Goal: Communication & Community: Answer question/provide support

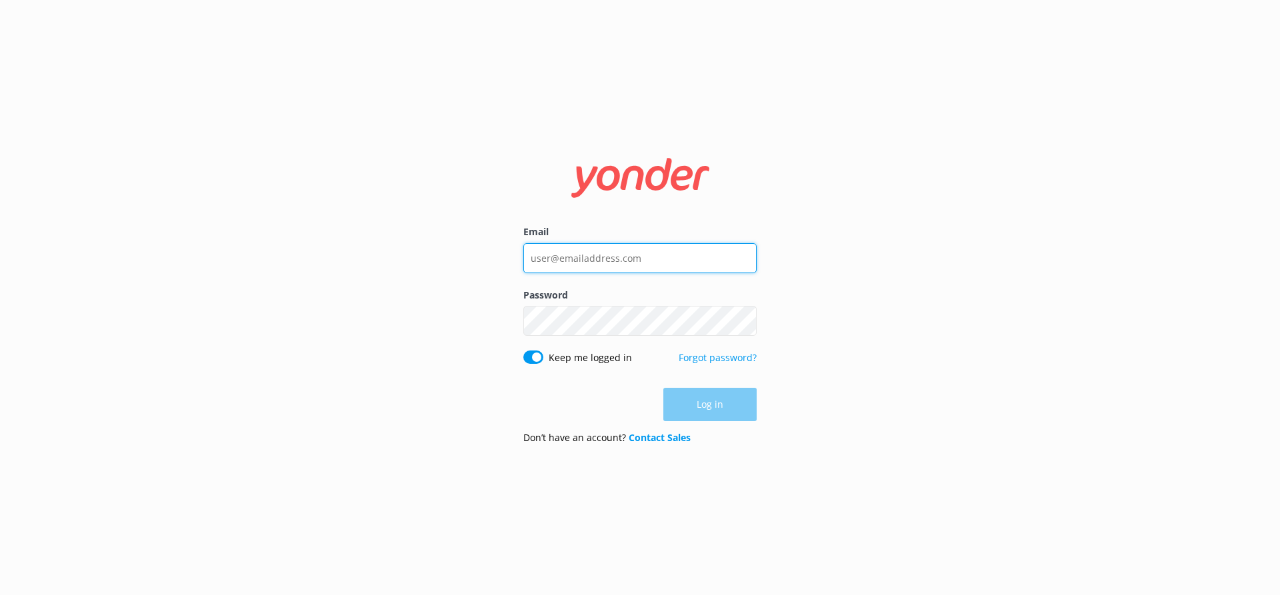
type input "[EMAIL_ADDRESS][DOMAIN_NAME]"
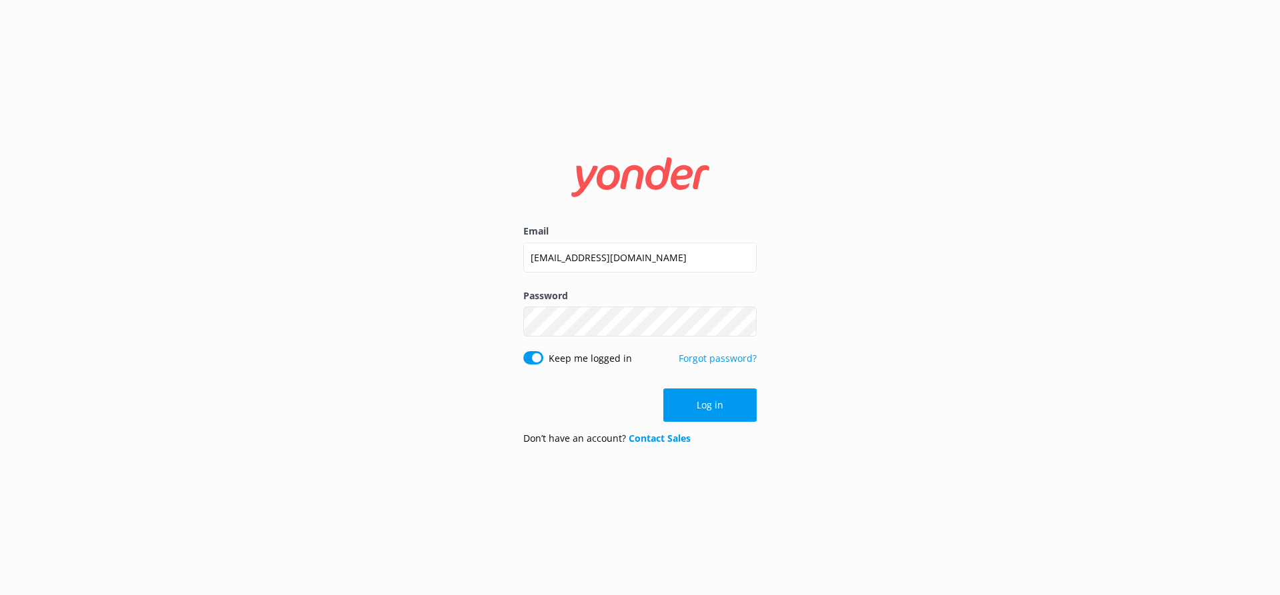
click at [699, 406] on div "Log in" at bounding box center [639, 405] width 233 height 33
click at [727, 413] on button "Log in" at bounding box center [709, 405] width 93 height 33
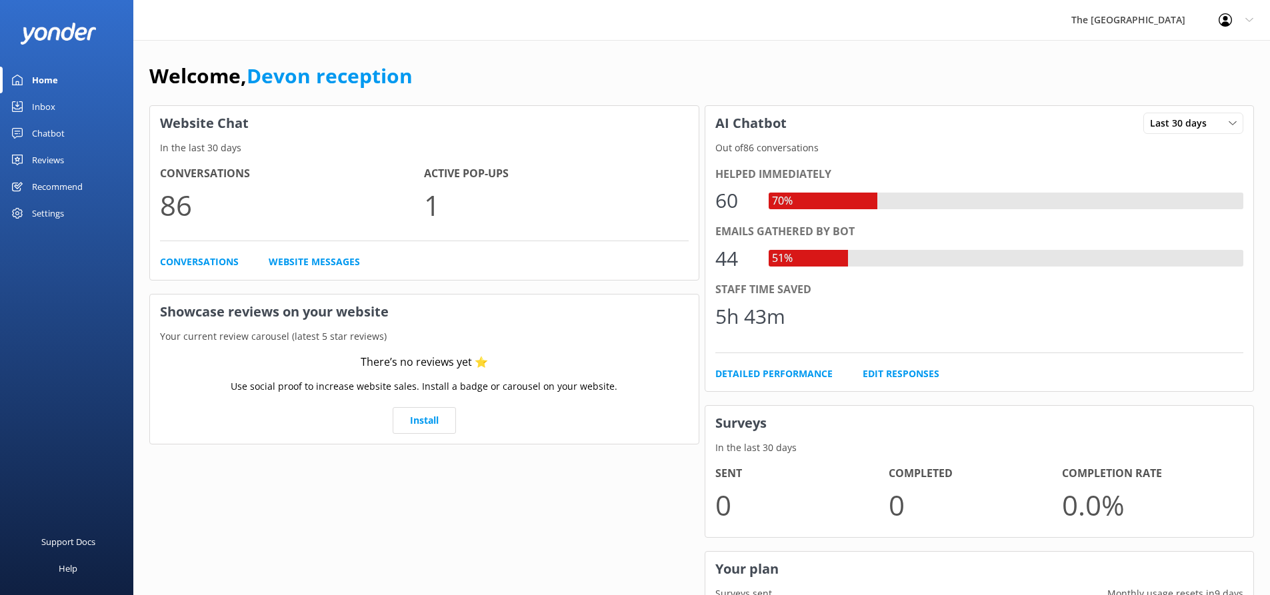
click at [59, 138] on div "Chatbot" at bounding box center [48, 133] width 33 height 27
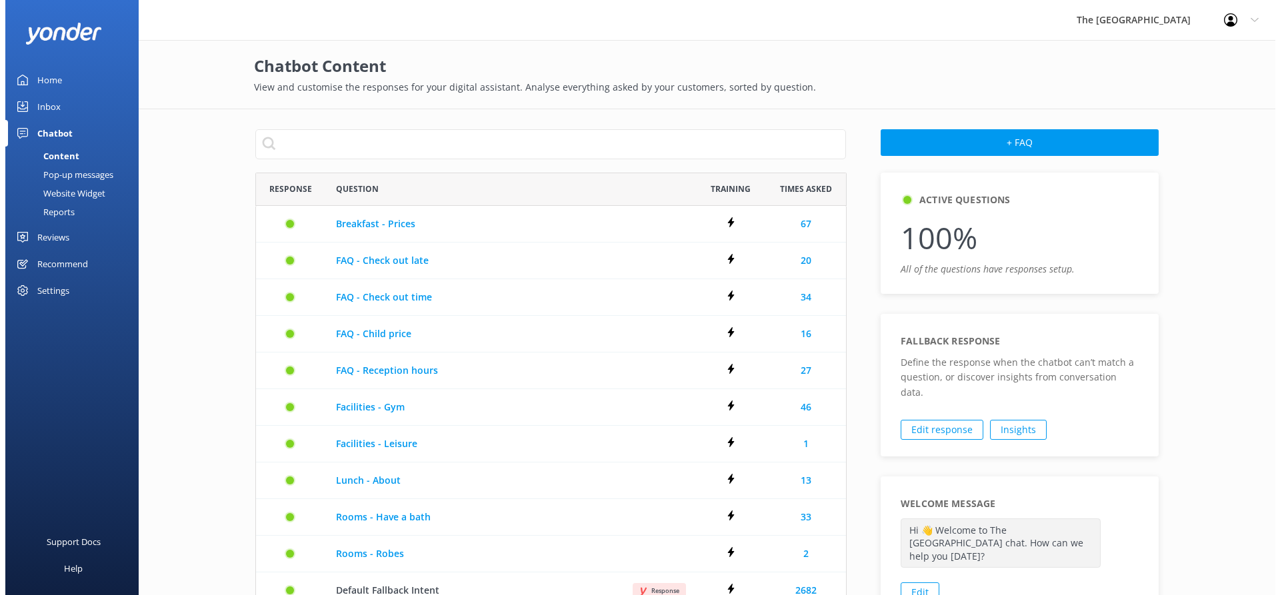
scroll to position [537, 581]
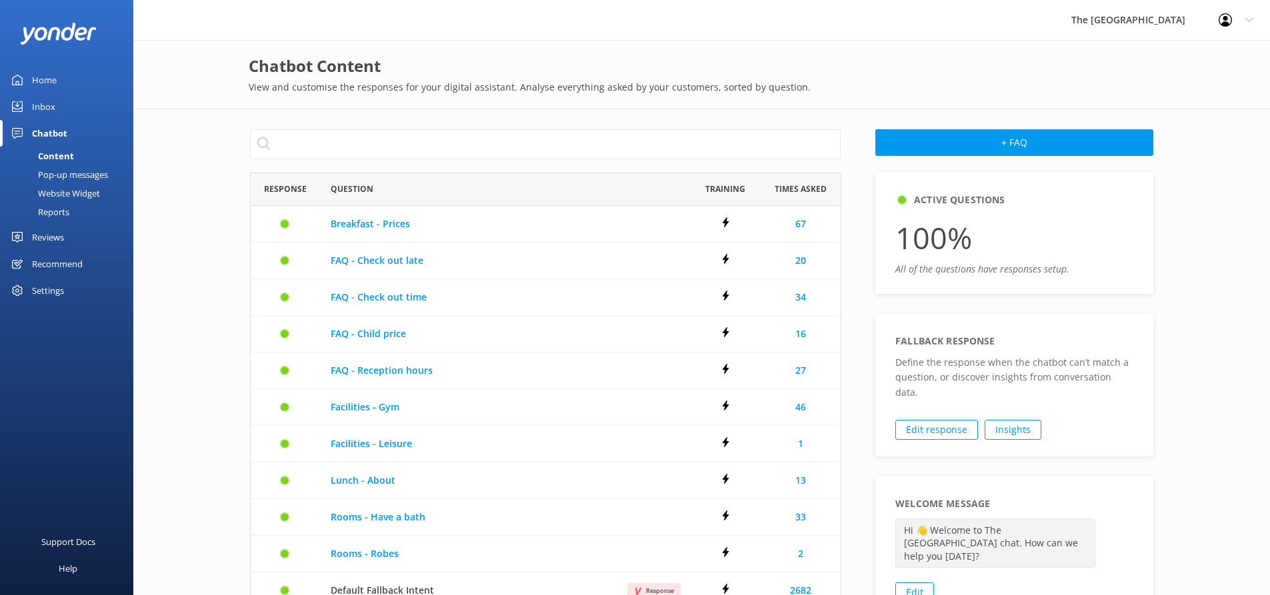
click at [56, 107] on link "Inbox" at bounding box center [66, 106] width 133 height 27
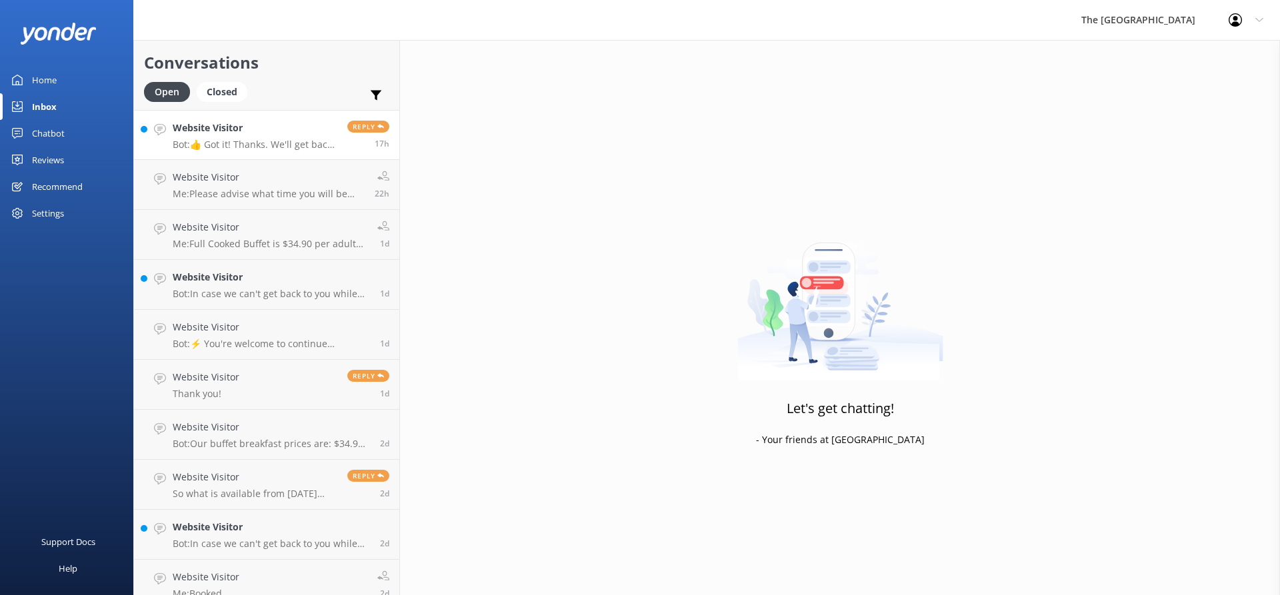
click at [283, 128] on h4 "Website Visitor" at bounding box center [255, 128] width 165 height 15
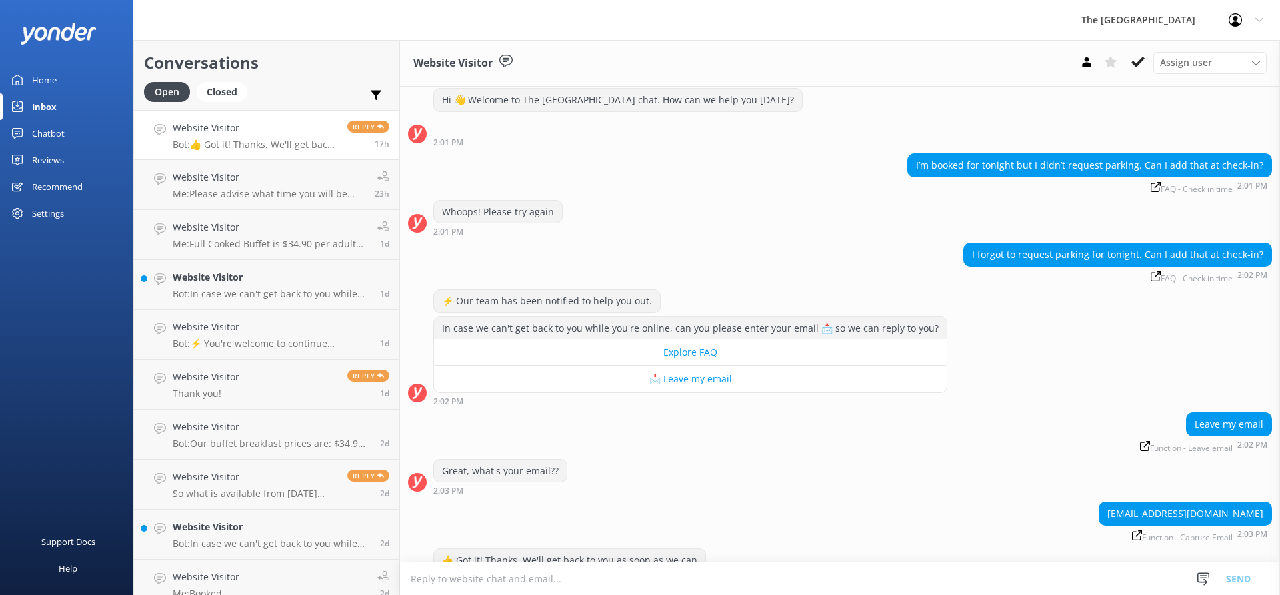
scroll to position [63, 0]
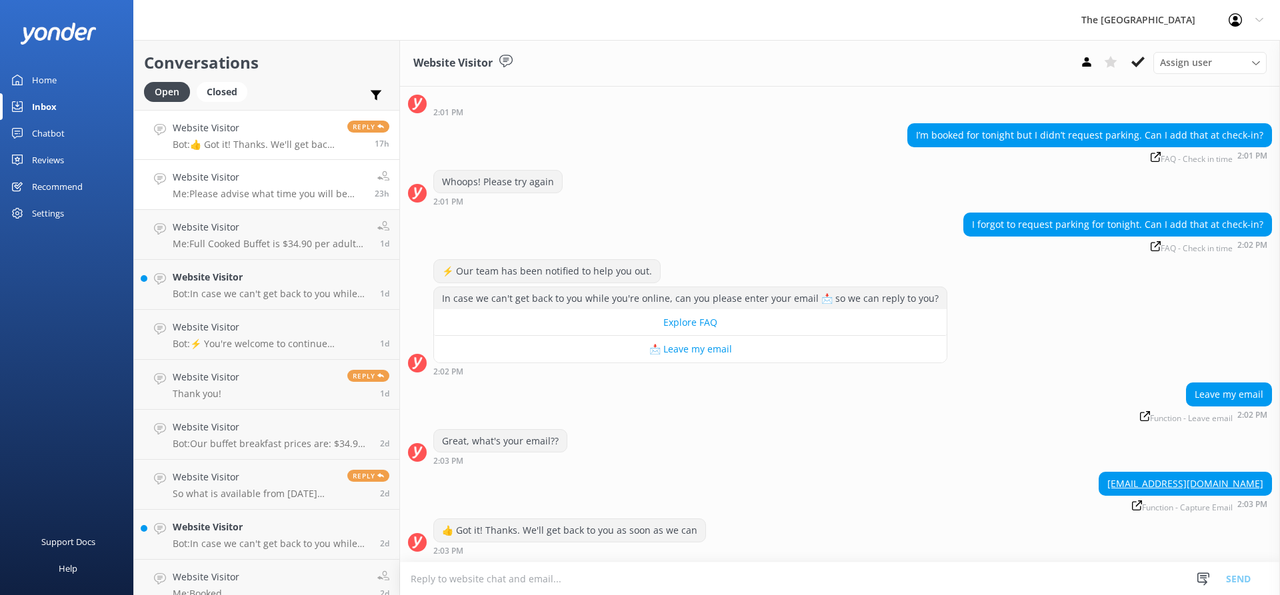
click at [217, 167] on link "Website Visitor Me: Please advise what time you will be arriving 23h" at bounding box center [266, 185] width 265 height 50
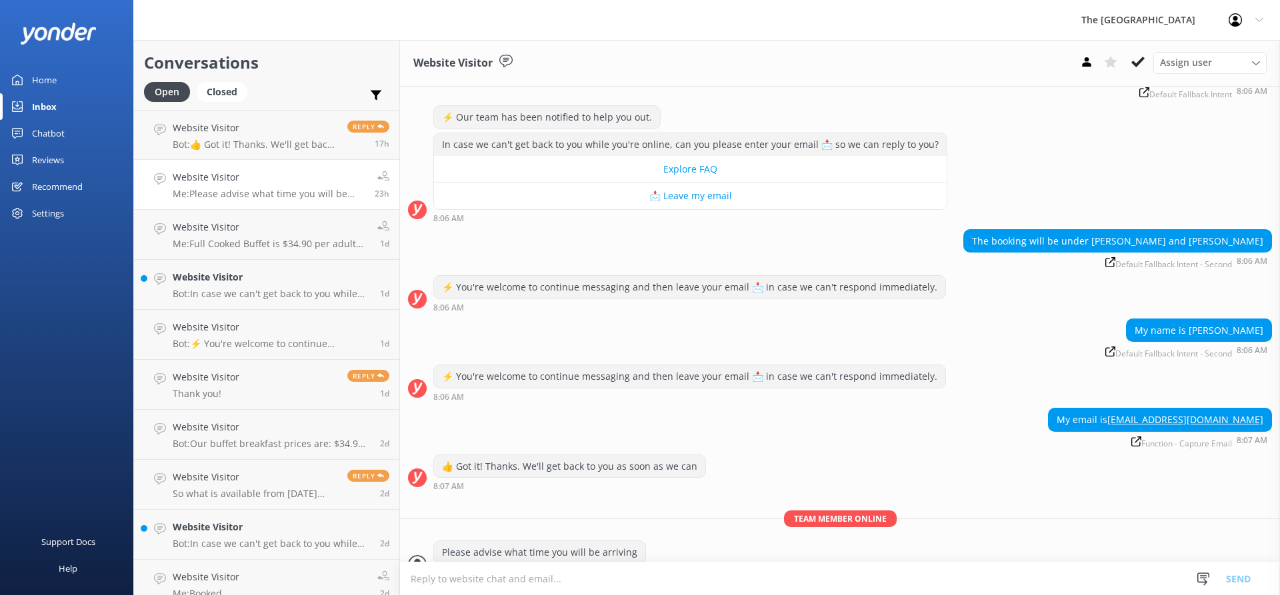
scroll to position [163, 0]
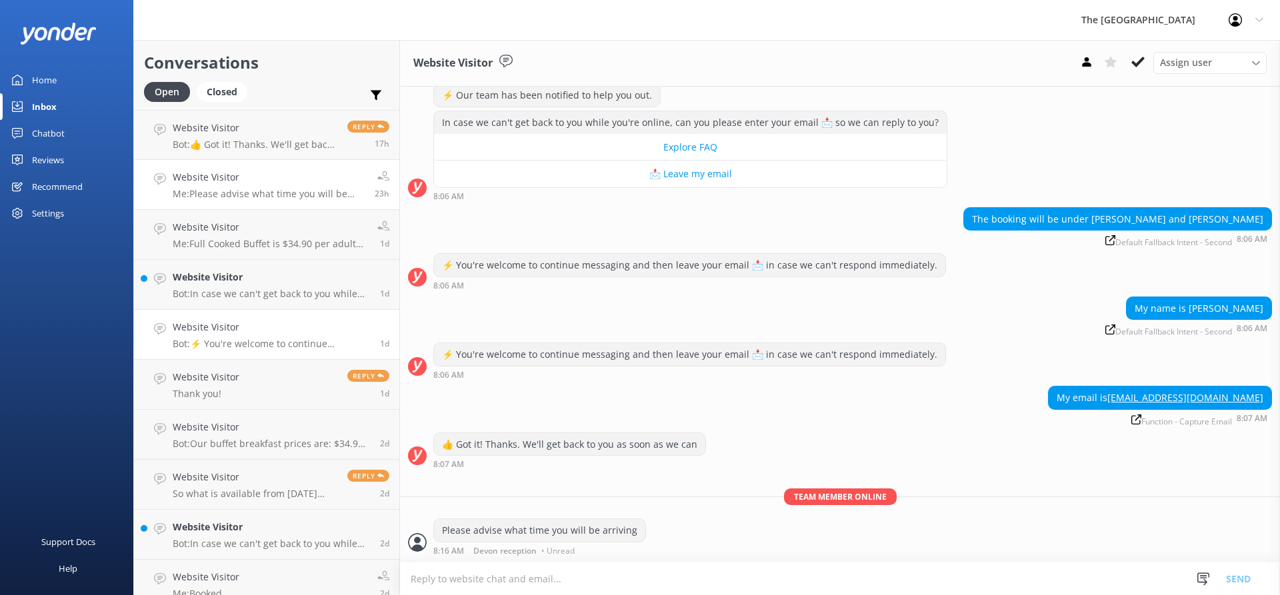
click at [235, 338] on p "Bot: ⚡ You're welcome to continue messaging and then leave your email 📩 in case…" at bounding box center [271, 344] width 197 height 12
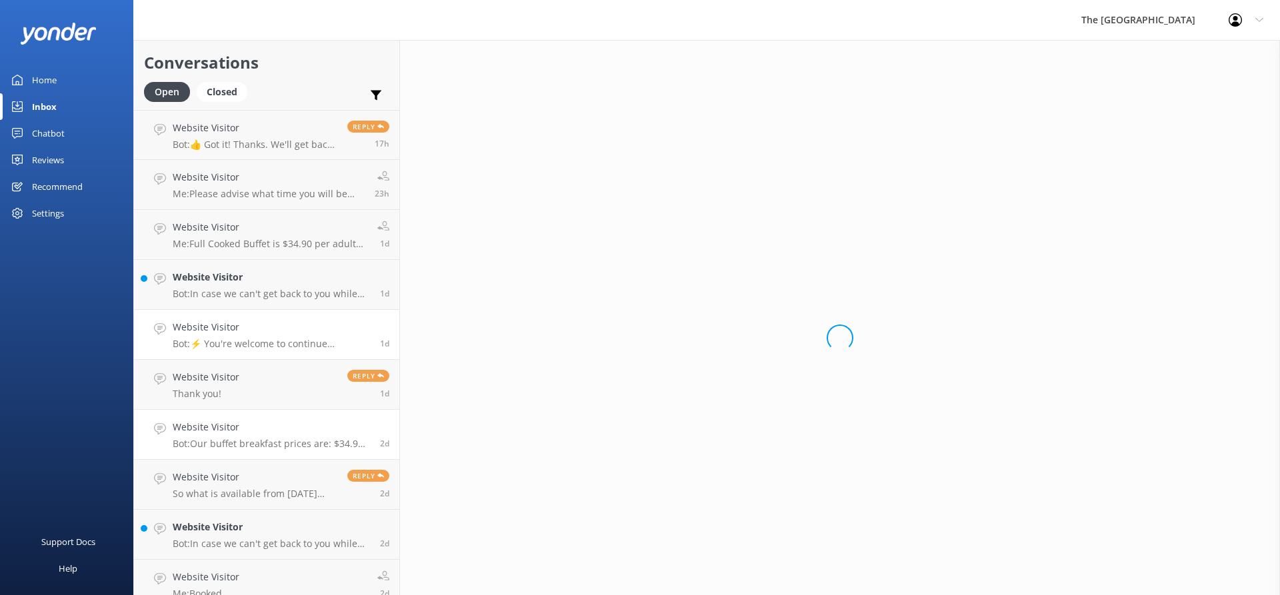
click at [239, 410] on link "Website Visitor Bot: Our buffet breakfast prices are: $34.90 per adult for cook…" at bounding box center [266, 435] width 265 height 50
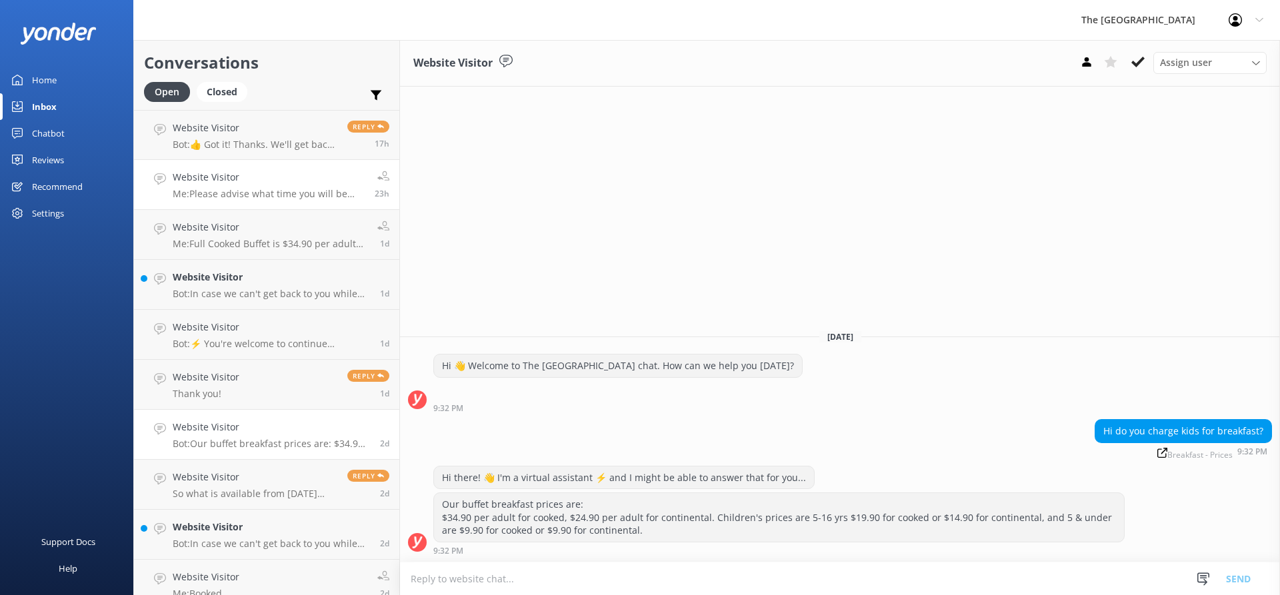
click at [251, 172] on h4 "Website Visitor" at bounding box center [269, 177] width 192 height 15
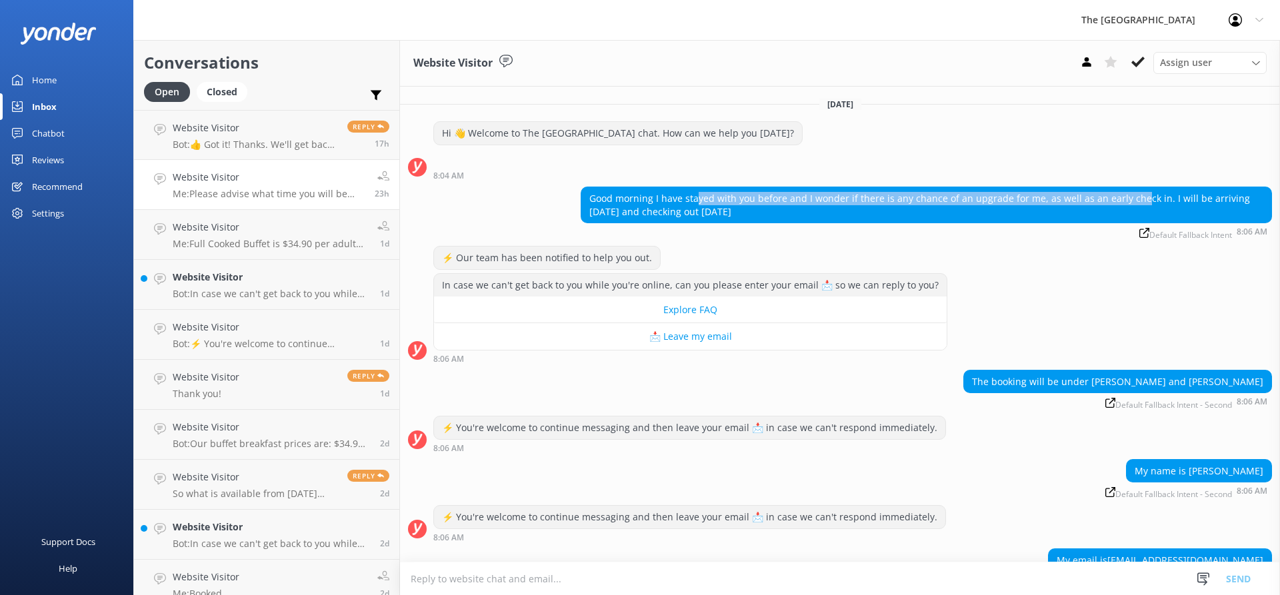
drag, startPoint x: 694, startPoint y: 199, endPoint x: 1123, endPoint y: 199, distance: 428.6
click at [1123, 199] on div "Good morning I have stayed with you before and I wonder if there is any chance …" at bounding box center [926, 204] width 690 height 35
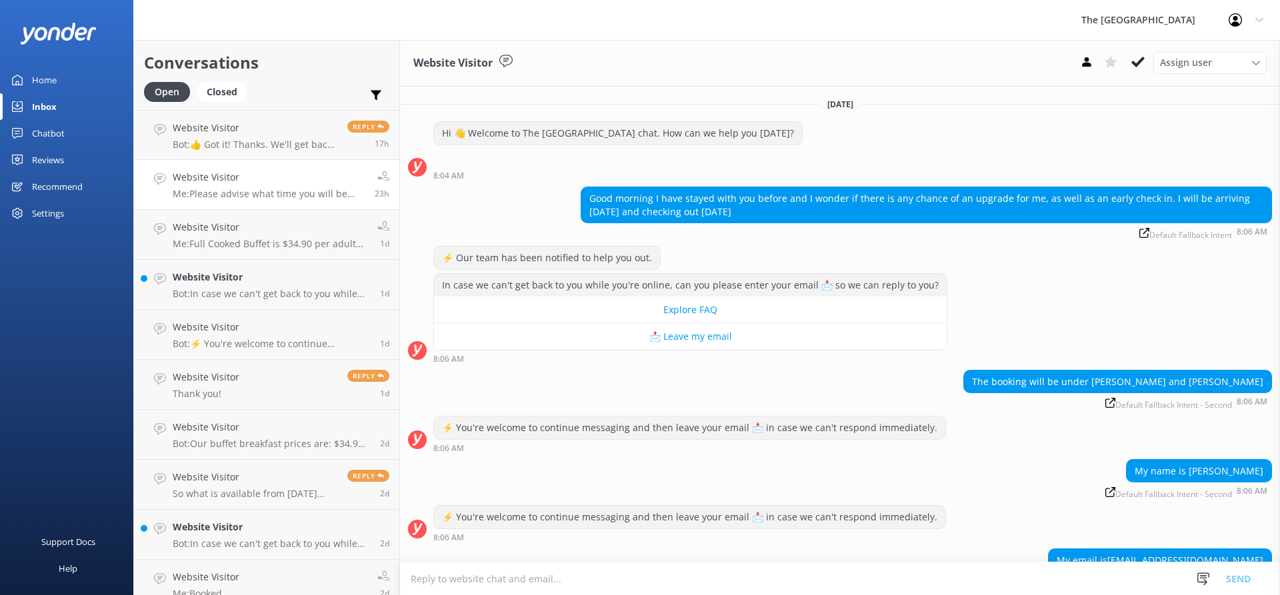
click at [980, 295] on div "In case we can't get back to you while you're online, can you please enter your…" at bounding box center [840, 318] width 880 height 90
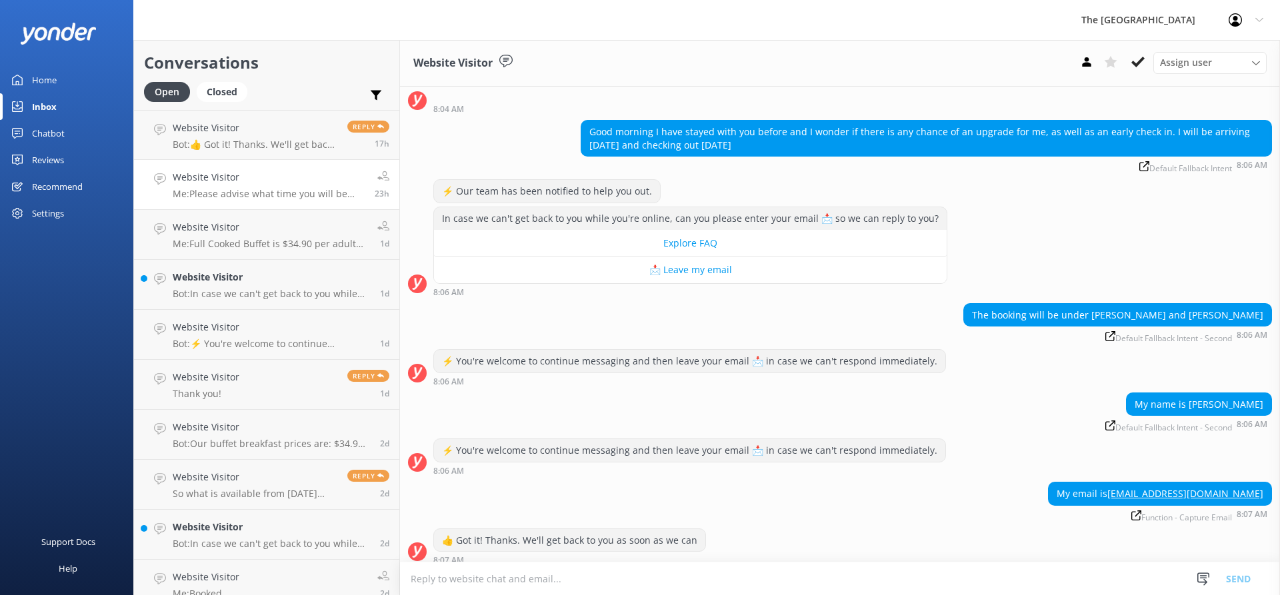
scroll to position [163, 0]
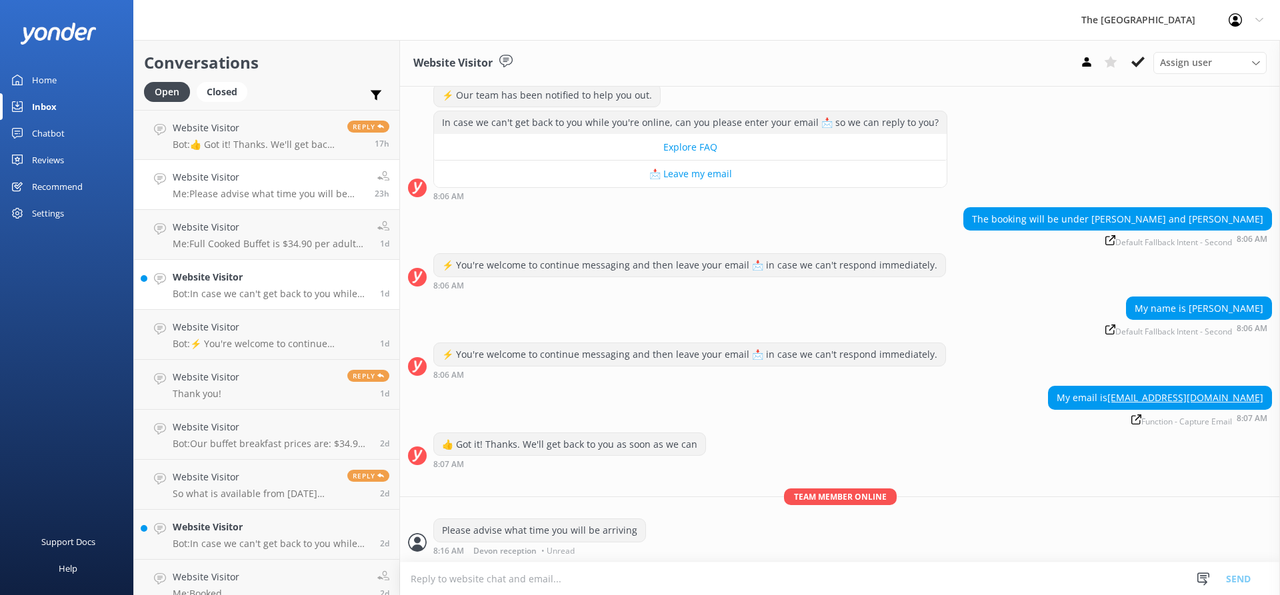
click at [305, 290] on p "Bot: In case we can't get back to you while you're online, can you please enter…" at bounding box center [271, 294] width 197 height 12
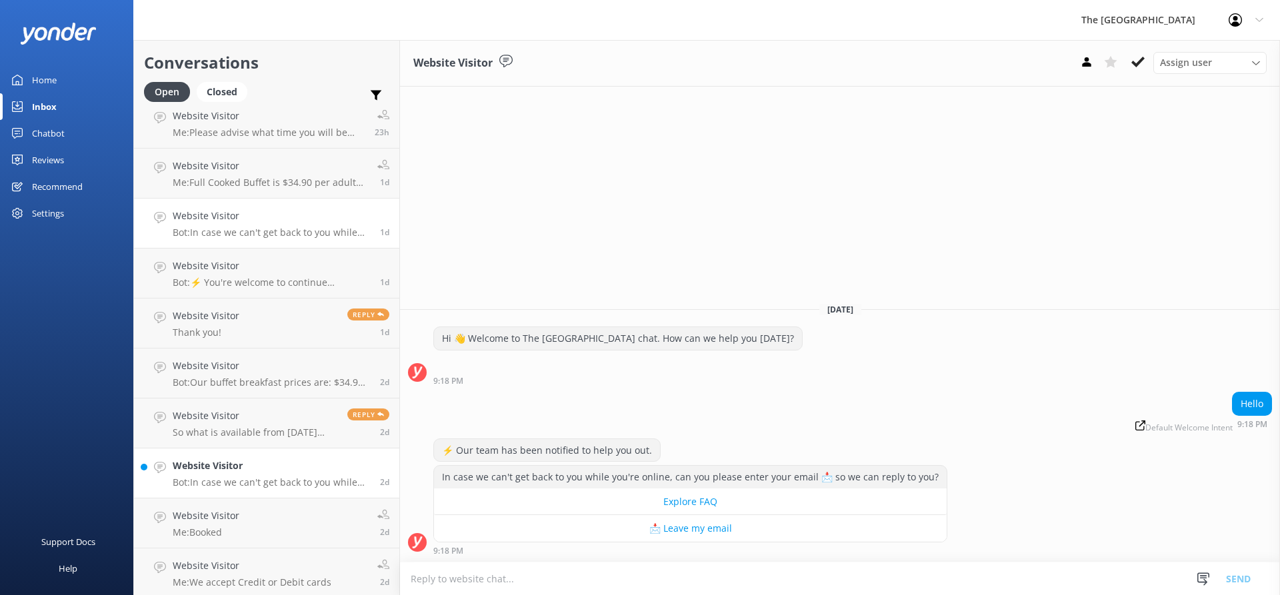
scroll to position [267, 0]
